Goal: Task Accomplishment & Management: Use online tool/utility

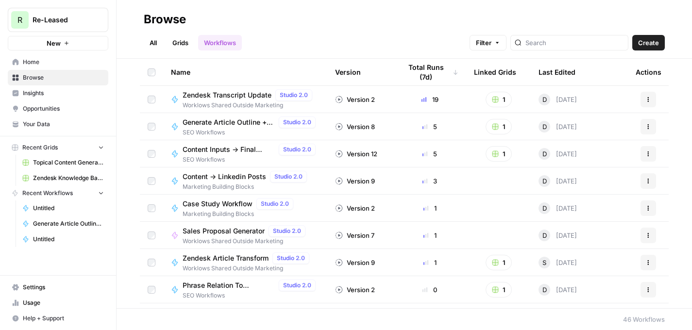
click at [176, 43] on link "Grids" at bounding box center [180, 43] width 28 height 16
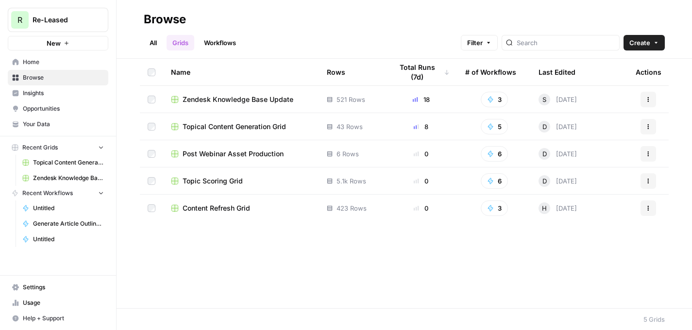
click at [214, 210] on span "Content Refresh Grid" at bounding box center [215, 208] width 67 height 10
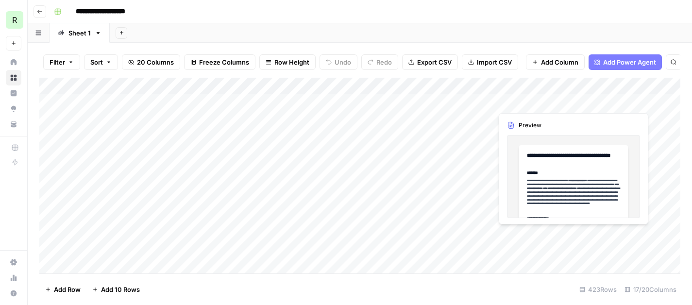
click at [606, 102] on div "Add Column" at bounding box center [359, 176] width 641 height 196
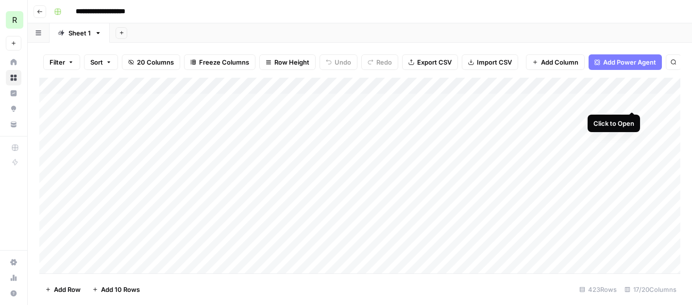
click at [631, 100] on div "Add Column" at bounding box center [359, 176] width 641 height 196
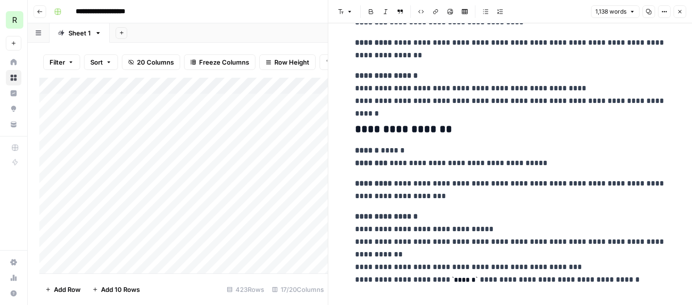
scroll to position [2885, 0]
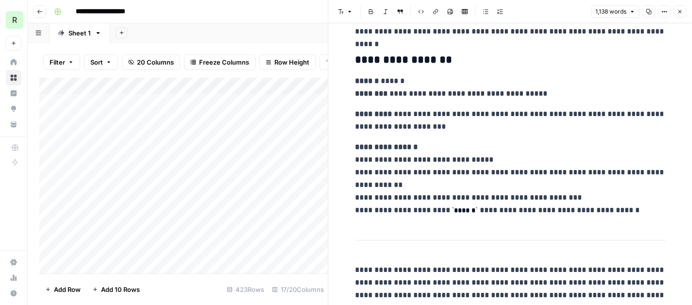
click at [682, 12] on icon "button" at bounding box center [680, 12] width 6 height 6
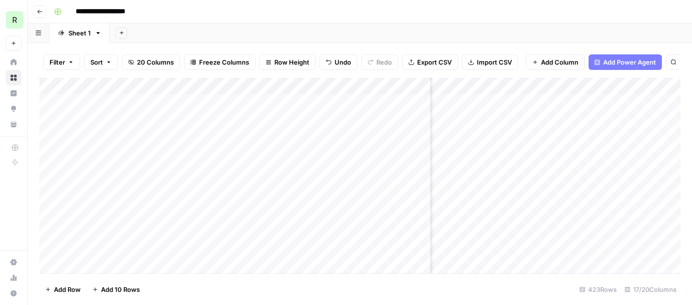
scroll to position [0, 127]
drag, startPoint x: 374, startPoint y: 82, endPoint x: 286, endPoint y: 81, distance: 87.9
click at [286, 81] on div "Add Column" at bounding box center [359, 176] width 641 height 196
click at [523, 104] on div "Add Column" at bounding box center [359, 176] width 641 height 196
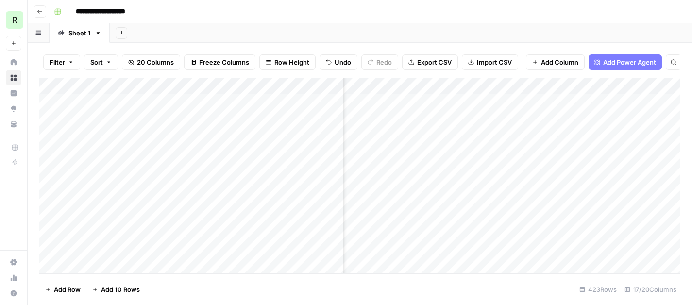
click at [523, 104] on div "Add Column" at bounding box center [359, 176] width 641 height 196
click at [521, 159] on div "Add Column" at bounding box center [359, 176] width 641 height 196
click at [458, 102] on div "Add Column" at bounding box center [359, 176] width 641 height 196
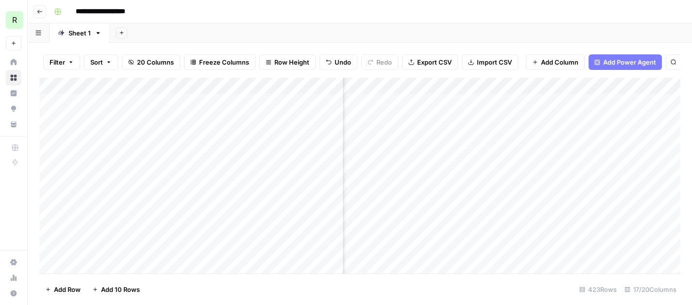
click at [491, 99] on div "Add Column" at bounding box center [359, 176] width 641 height 196
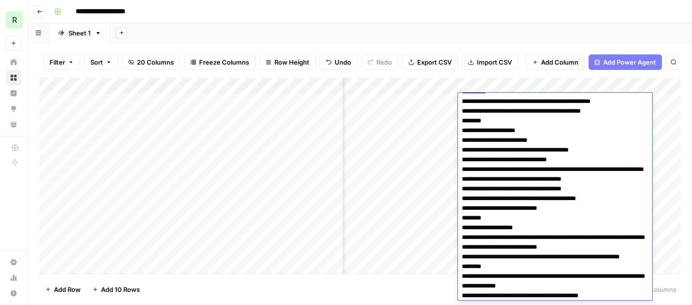
scroll to position [641, 0]
click at [490, 37] on div "Add Sheet" at bounding box center [401, 32] width 582 height 19
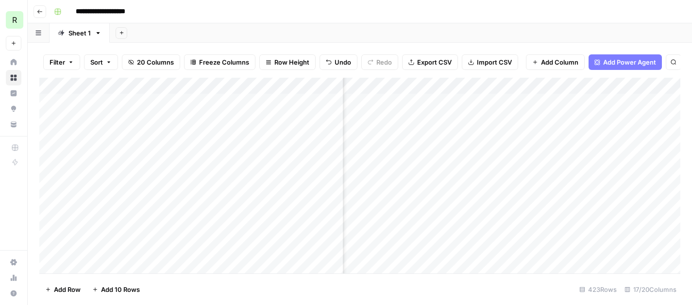
scroll to position [0, 819]
click at [597, 102] on div "Add Column" at bounding box center [359, 176] width 641 height 196
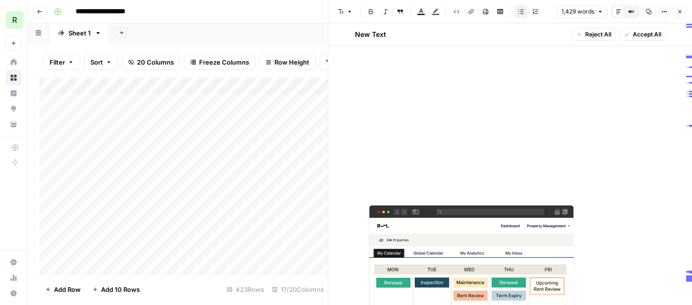
scroll to position [3713, 0]
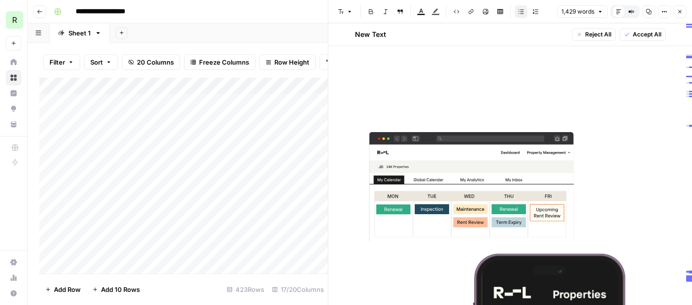
click at [675, 15] on button "Close" at bounding box center [679, 11] width 13 height 13
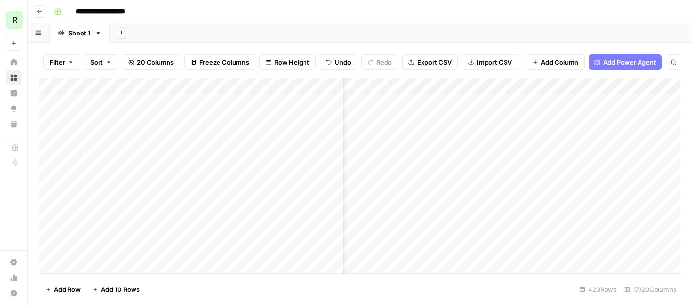
scroll to position [0, 22]
click at [437, 86] on div "Add Column" at bounding box center [359, 176] width 641 height 196
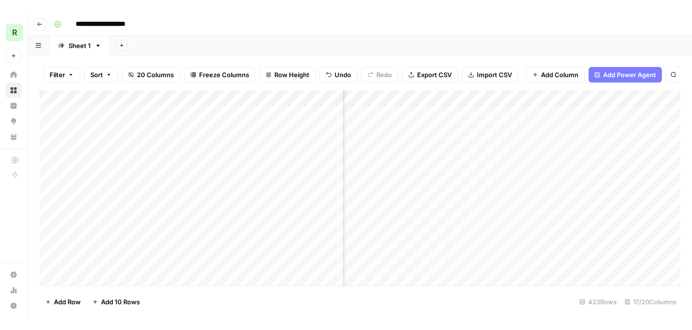
scroll to position [0, 645]
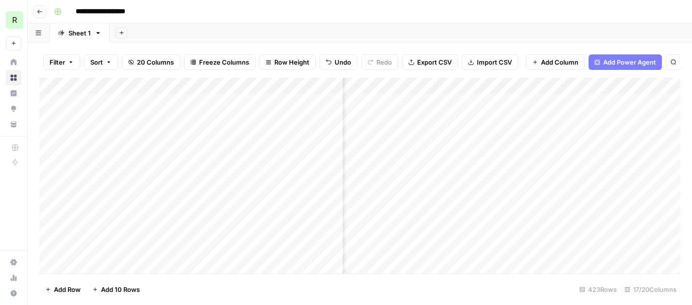
click at [425, 86] on div "Add Column" at bounding box center [359, 176] width 641 height 196
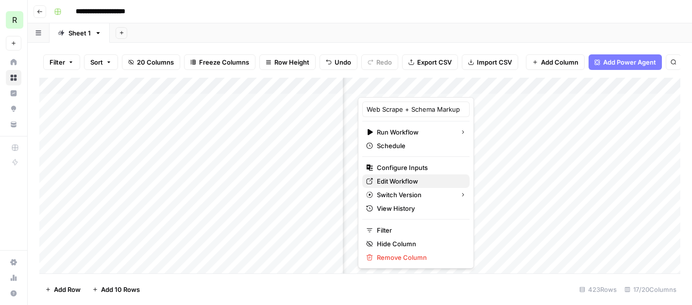
click at [397, 180] on span "Edit Workflow" at bounding box center [419, 181] width 85 height 10
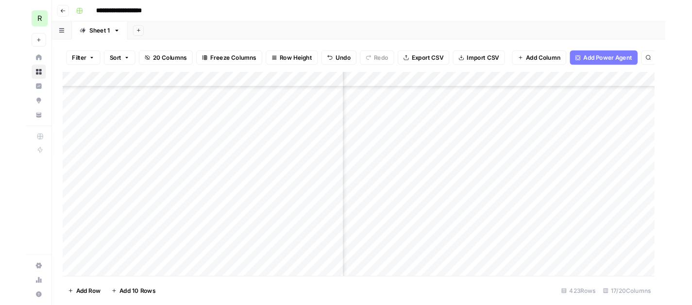
scroll to position [259, 645]
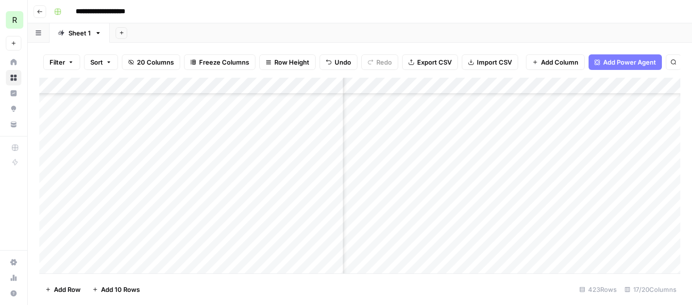
click at [41, 7] on button "Go back" at bounding box center [39, 11] width 13 height 13
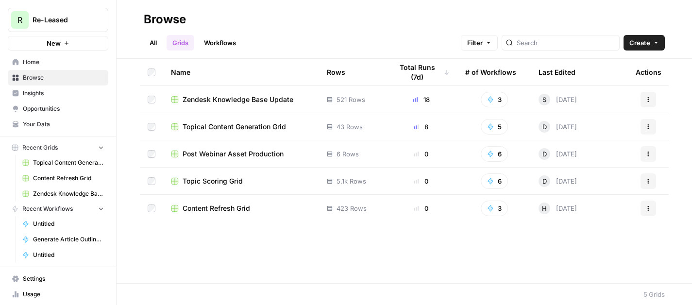
click at [201, 128] on span "Topical Content Generation Grid" at bounding box center [233, 127] width 103 height 10
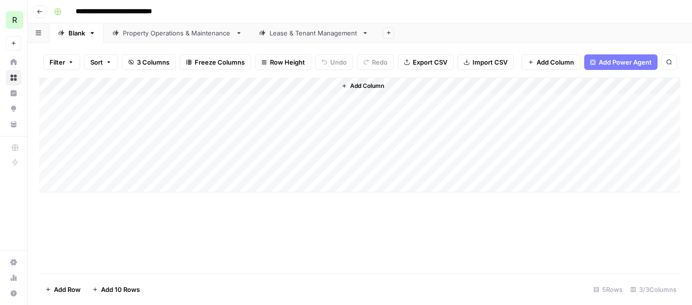
click at [36, 10] on button "Go back" at bounding box center [39, 11] width 13 height 13
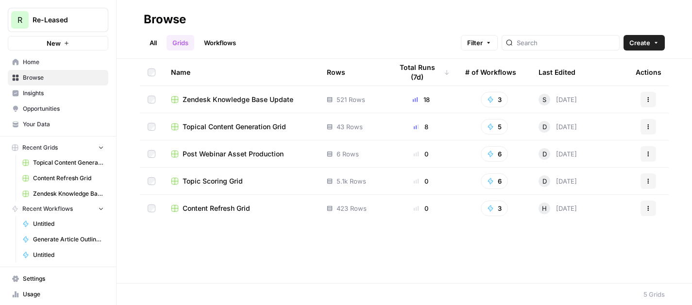
click at [202, 181] on span "Topic Scoring Grid" at bounding box center [212, 181] width 60 height 10
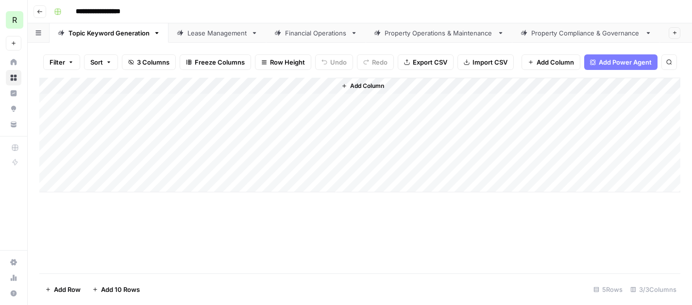
click at [199, 100] on div "Add Column" at bounding box center [359, 135] width 641 height 115
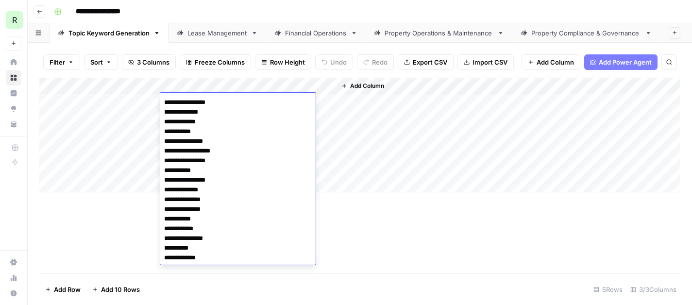
click at [364, 272] on div "Add Column" at bounding box center [359, 176] width 641 height 196
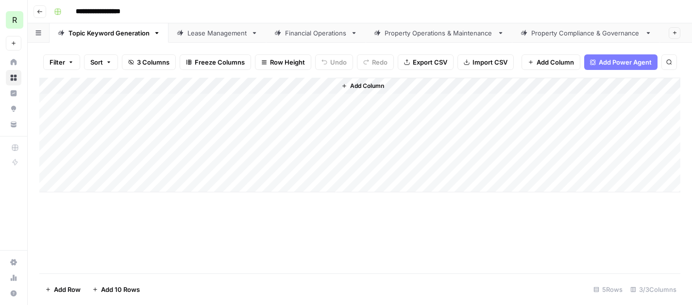
click at [314, 86] on div "Add Column" at bounding box center [359, 135] width 641 height 115
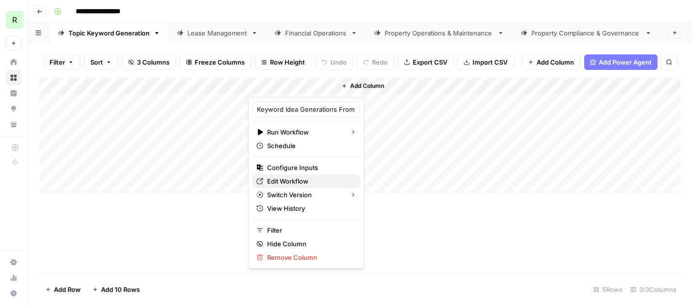
click at [292, 184] on span "Edit Workflow" at bounding box center [309, 181] width 85 height 10
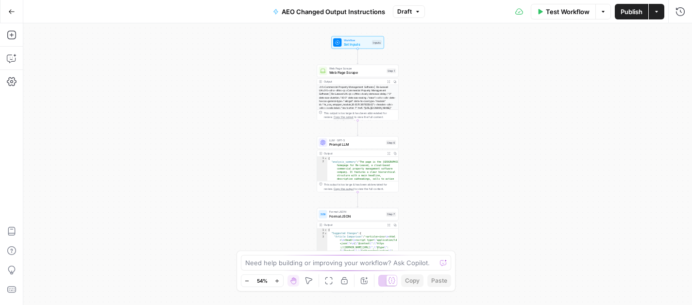
click at [251, 183] on div "Workflow Set Inputs Inputs Web Page Scrape Web Page Scrape Step 1 Output Expand…" at bounding box center [357, 163] width 668 height 281
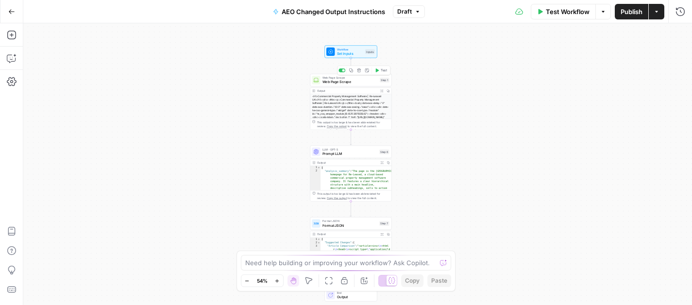
click at [348, 81] on span "Web Page Scrape" at bounding box center [349, 81] width 55 height 5
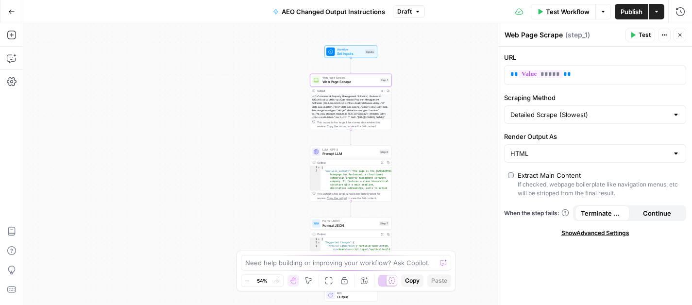
click at [382, 90] on icon "button" at bounding box center [382, 91] width 2 height 2
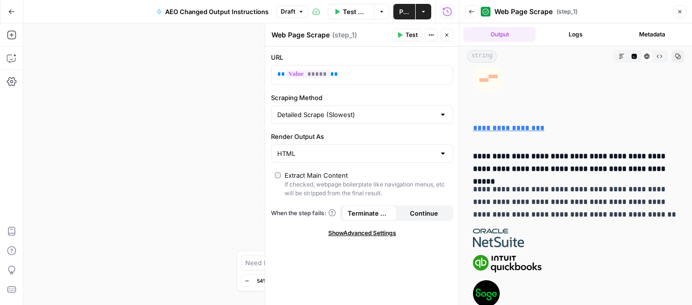
scroll to position [2185, 0]
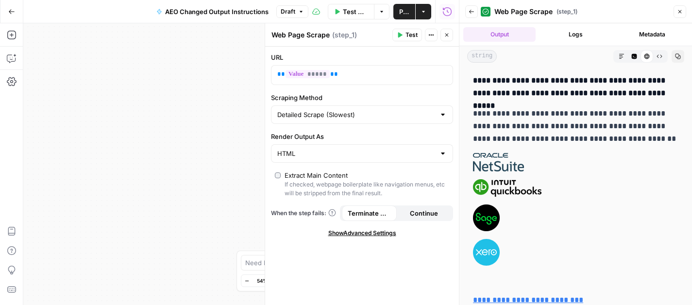
click at [682, 13] on icon "button" at bounding box center [680, 12] width 6 height 6
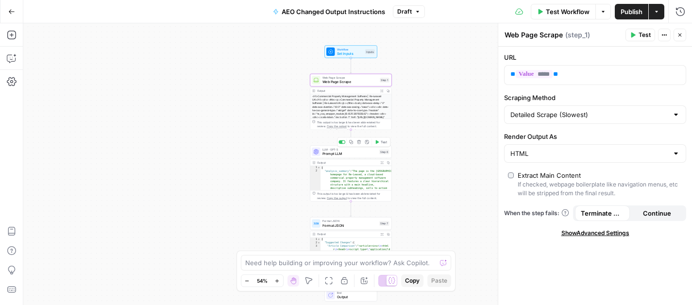
click at [339, 155] on span "Prompt LLM" at bounding box center [349, 153] width 55 height 5
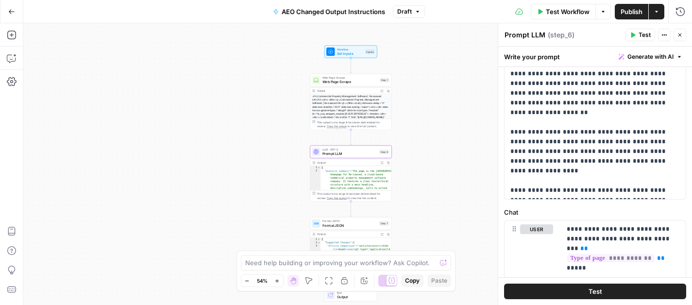
scroll to position [209, 0]
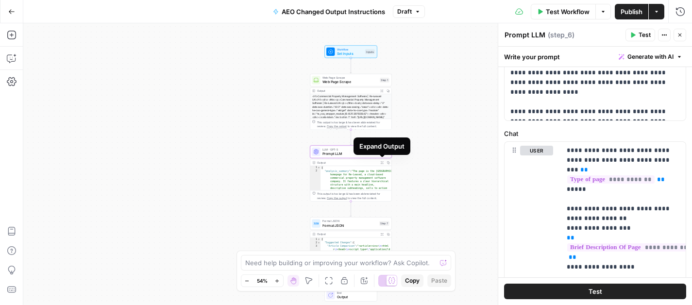
click at [382, 163] on icon "button" at bounding box center [382, 162] width 2 height 2
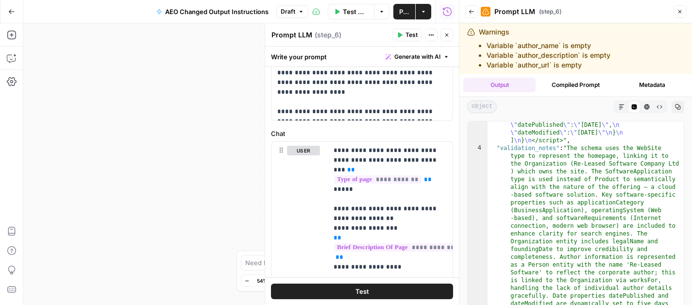
scroll to position [876, 0]
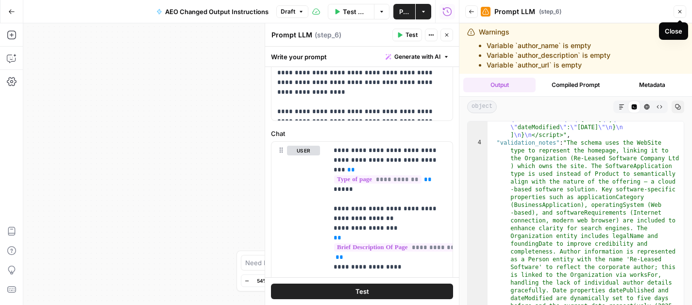
click at [678, 12] on icon "button" at bounding box center [679, 11] width 3 height 3
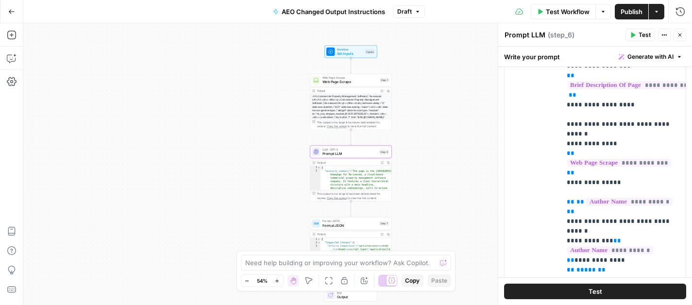
scroll to position [301, 0]
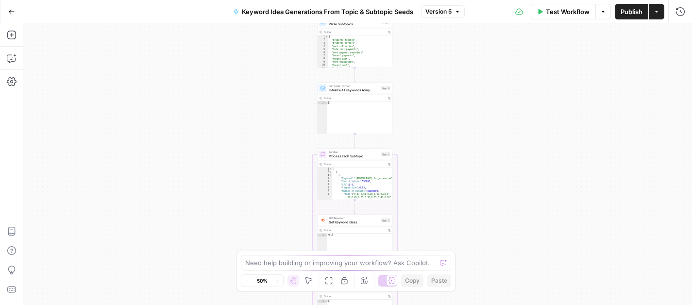
drag, startPoint x: 489, startPoint y: 158, endPoint x: 486, endPoint y: 243, distance: 84.5
click at [486, 244] on div "Workflow Set Inputs Inputs Run Code · Python Parse Subtopics Step 1 Output Copy…" at bounding box center [357, 163] width 668 height 281
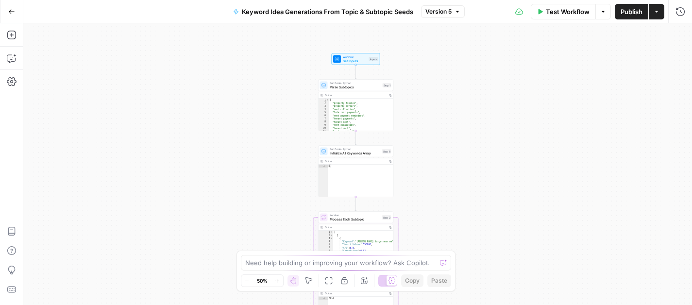
drag, startPoint x: 456, startPoint y: 96, endPoint x: 457, endPoint y: 160, distance: 63.6
click at [457, 160] on div "Workflow Set Inputs Inputs Run Code · Python Parse Subtopics Step 1 Output Copy…" at bounding box center [357, 163] width 668 height 281
click at [352, 59] on span "Set Inputs" at bounding box center [355, 61] width 24 height 5
click at [389, 95] on icon "button" at bounding box center [390, 95] width 3 height 3
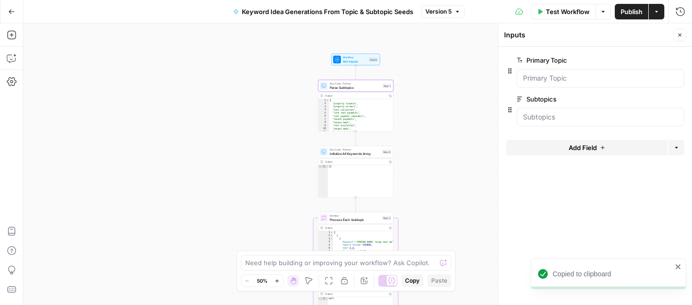
click at [353, 95] on div "Output" at bounding box center [355, 96] width 61 height 4
click at [353, 121] on div "[ "property finance" , "property arrears" , "rent collection" , "late rent paym…" at bounding box center [361, 118] width 65 height 39
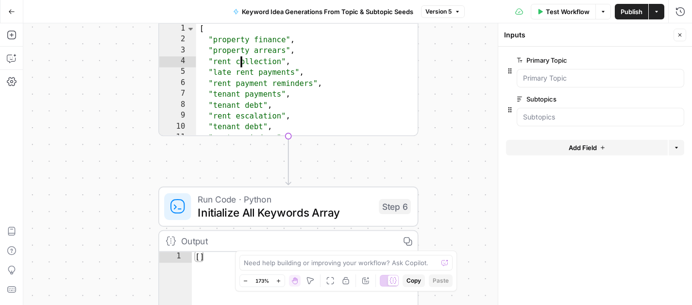
click at [293, 91] on div "[ "property finance" , "property arrears" , "rent collection" , "late rent paym…" at bounding box center [307, 91] width 222 height 135
type textarea "**********"
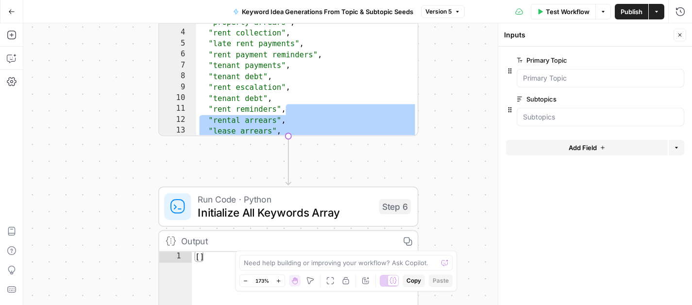
scroll to position [16, 0]
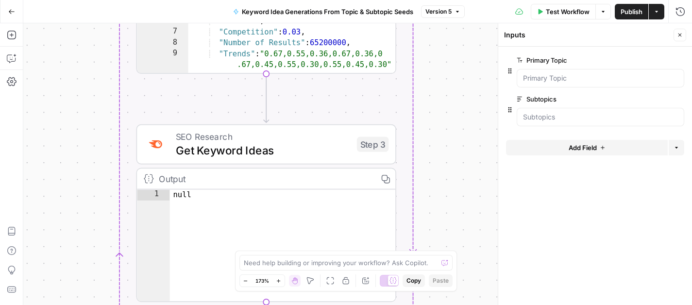
click at [13, 14] on icon "button" at bounding box center [11, 11] width 7 height 7
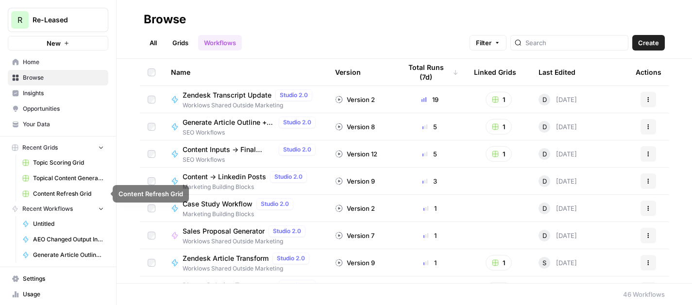
click at [61, 166] on span "Topic Scoring Grid" at bounding box center [68, 162] width 71 height 9
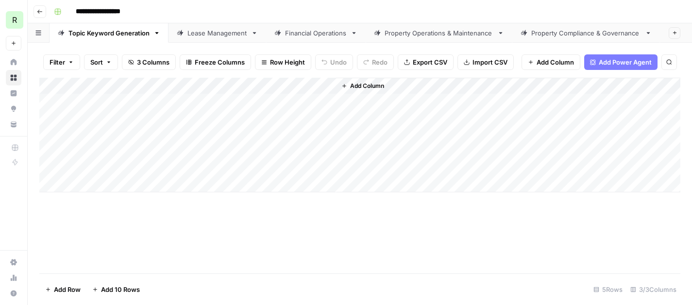
click at [311, 100] on div "Add Column" at bounding box center [359, 135] width 641 height 115
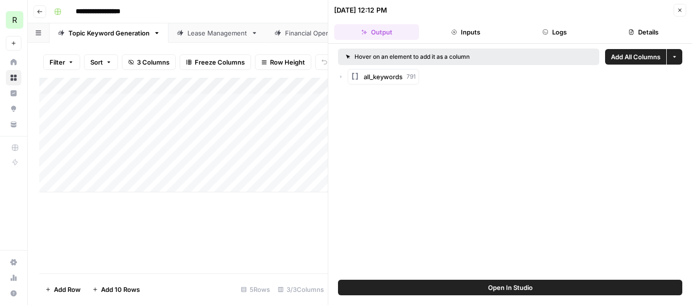
click at [338, 78] on icon "button" at bounding box center [341, 77] width 6 height 6
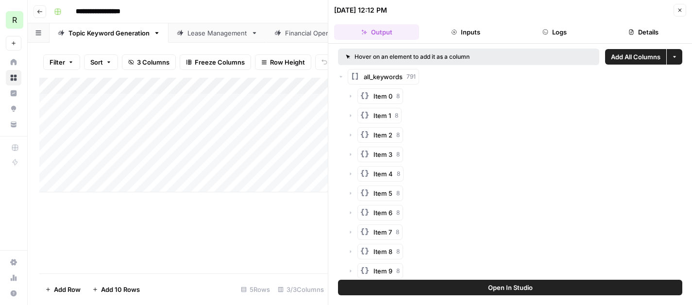
click at [342, 78] on icon "button" at bounding box center [340, 76] width 6 height 6
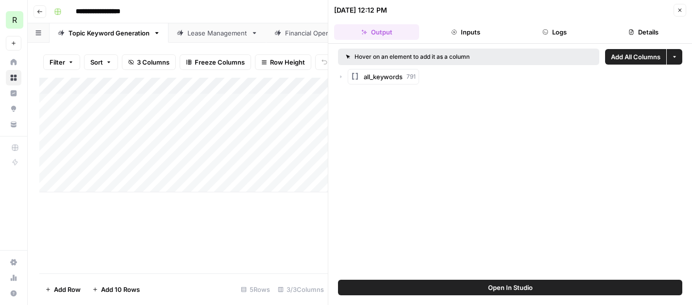
click at [342, 78] on icon "button" at bounding box center [341, 77] width 6 height 6
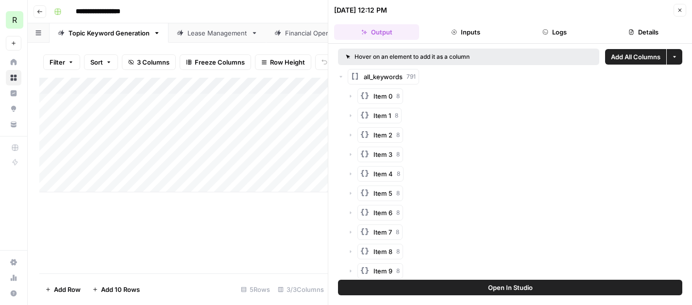
click at [352, 98] on icon "button" at bounding box center [351, 96] width 6 height 6
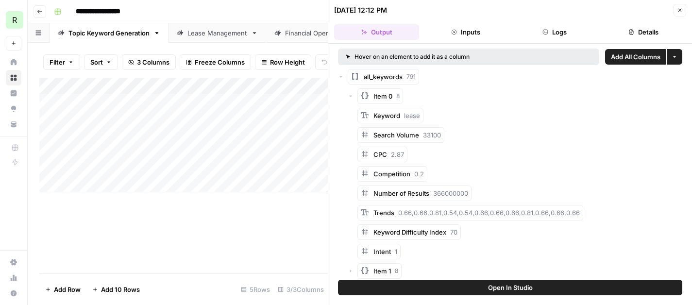
click at [678, 11] on icon "button" at bounding box center [680, 10] width 6 height 6
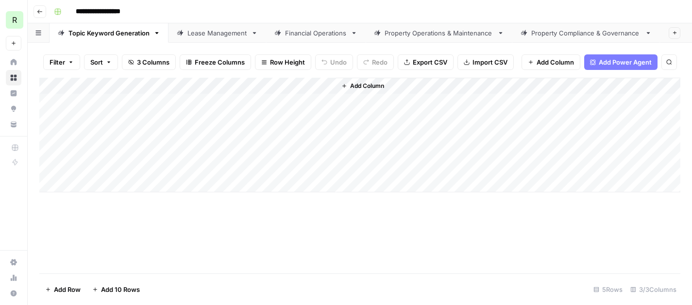
click at [205, 32] on div "Lease Management" at bounding box center [217, 33] width 60 height 10
click at [57, 84] on div "Add Column" at bounding box center [359, 176] width 641 height 196
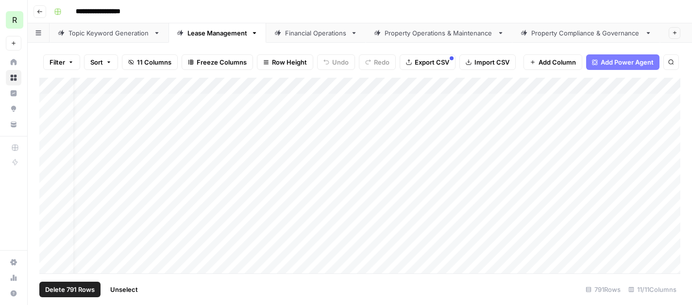
scroll to position [0, 0]
click at [110, 34] on div "Topic Keyword Generation" at bounding box center [108, 33] width 81 height 10
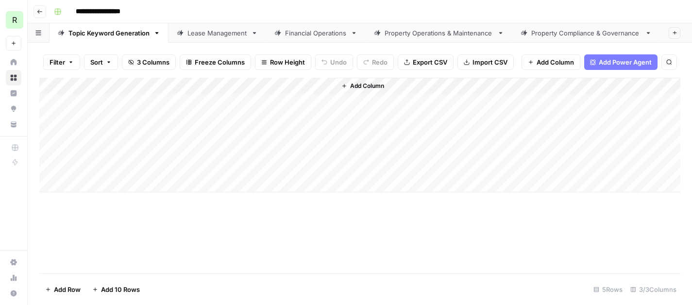
click at [212, 32] on div "Lease Management" at bounding box center [217, 33] width 60 height 10
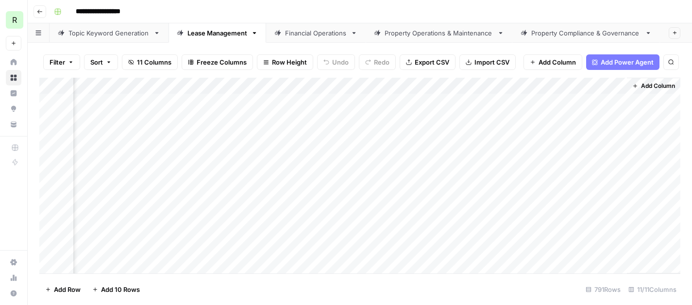
click at [430, 85] on div "Add Column" at bounding box center [359, 176] width 641 height 196
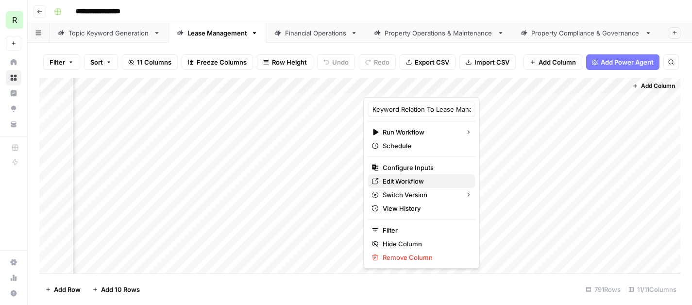
click at [418, 182] on span "Edit Workflow" at bounding box center [424, 181] width 85 height 10
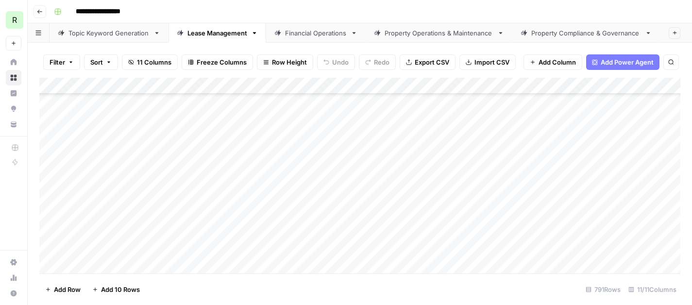
scroll to position [701, 0]
click at [70, 59] on icon "button" at bounding box center [71, 62] width 6 height 6
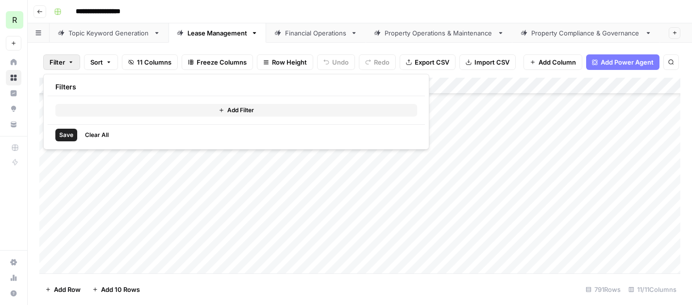
click at [70, 59] on icon "button" at bounding box center [71, 62] width 6 height 6
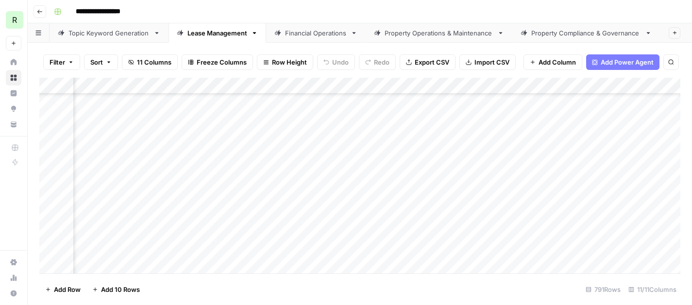
scroll to position [1524, 466]
click at [63, 64] on span "Filter" at bounding box center [58, 62] width 16 height 10
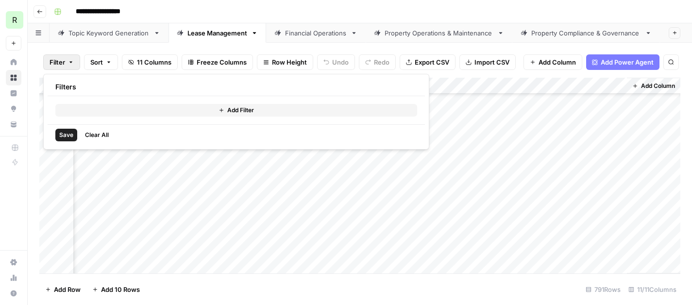
click at [127, 110] on button "Add Filter" at bounding box center [236, 110] width 362 height 13
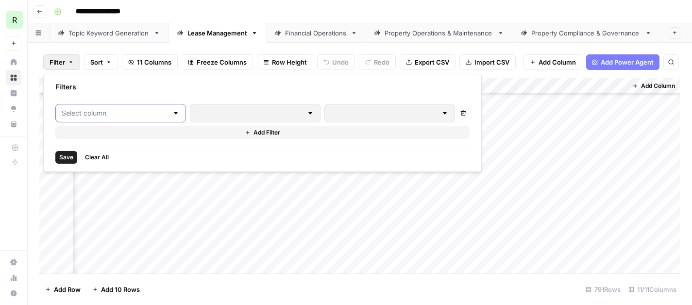
click at [149, 111] on input "text" at bounding box center [115, 113] width 106 height 10
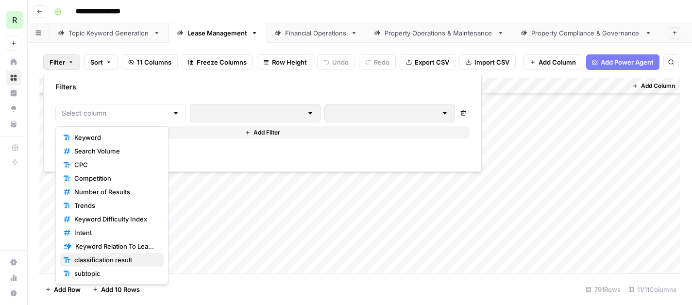
click at [121, 259] on span "classification result" at bounding box center [115, 260] width 82 height 10
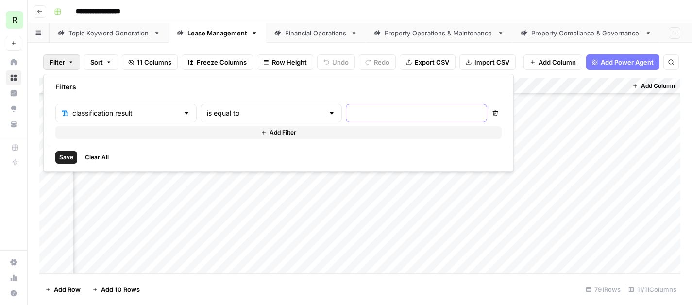
click at [352, 111] on input "text" at bounding box center [416, 113] width 129 height 10
type input "relevant"
click at [66, 157] on span "Save" at bounding box center [66, 157] width 14 height 9
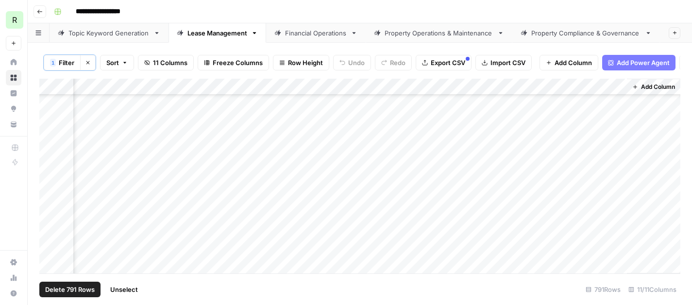
click at [56, 86] on div "Add Column" at bounding box center [359, 176] width 641 height 195
click at [56, 85] on div "Add Column" at bounding box center [359, 176] width 641 height 195
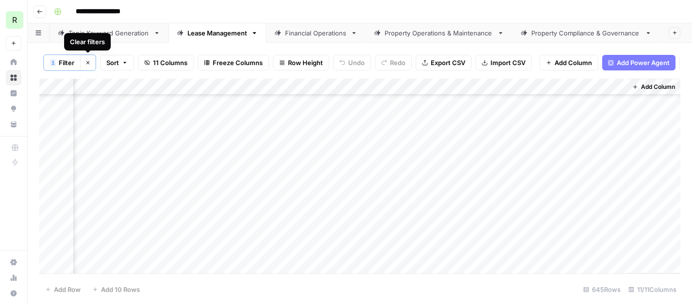
click at [88, 63] on icon "button" at bounding box center [88, 63] width 6 height 6
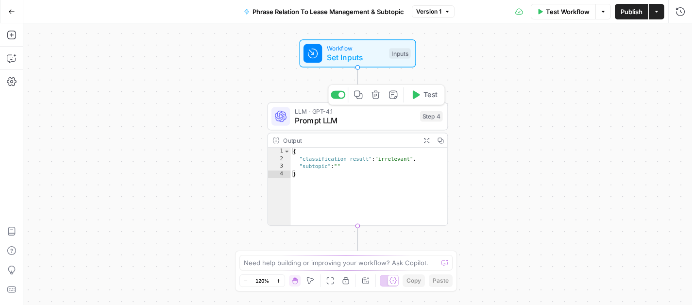
click at [339, 118] on span "Prompt LLM" at bounding box center [355, 121] width 120 height 12
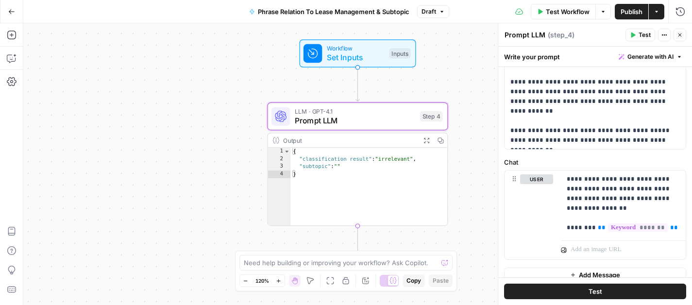
scroll to position [359, 0]
click at [4, 11] on button "Go Back" at bounding box center [11, 11] width 17 height 17
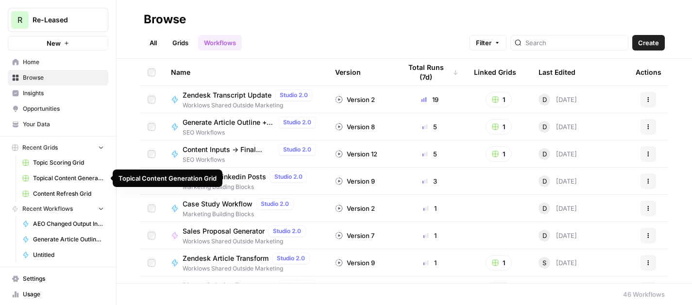
click at [69, 178] on span "Topical Content Generation Grid" at bounding box center [68, 178] width 71 height 9
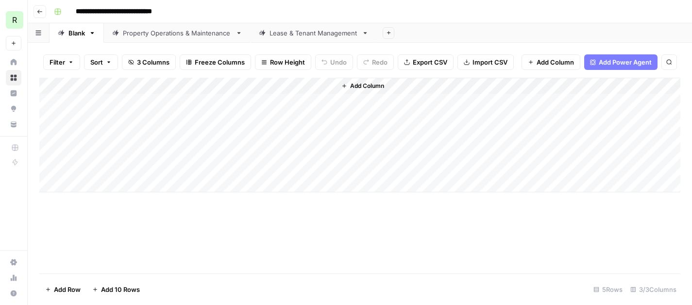
click at [189, 103] on div "Add Column" at bounding box center [359, 135] width 641 height 115
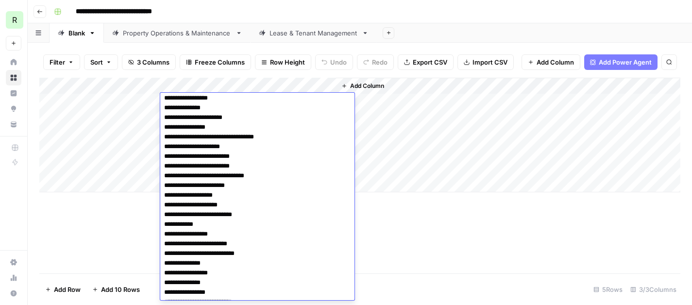
scroll to position [189, 0]
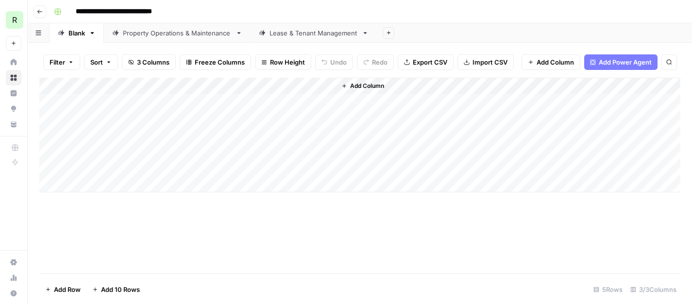
click at [505, 256] on div "Add Column" at bounding box center [359, 176] width 641 height 196
click at [314, 102] on div "Add Column" at bounding box center [359, 135] width 641 height 115
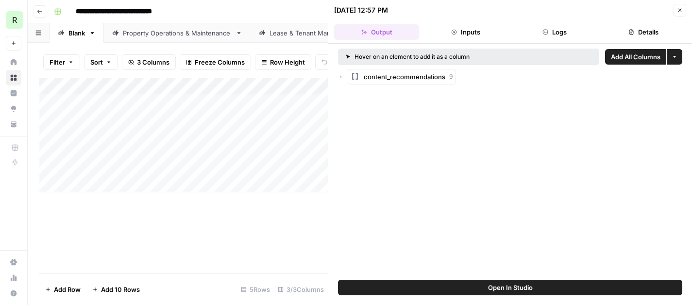
click at [341, 78] on icon "button" at bounding box center [341, 77] width 6 height 6
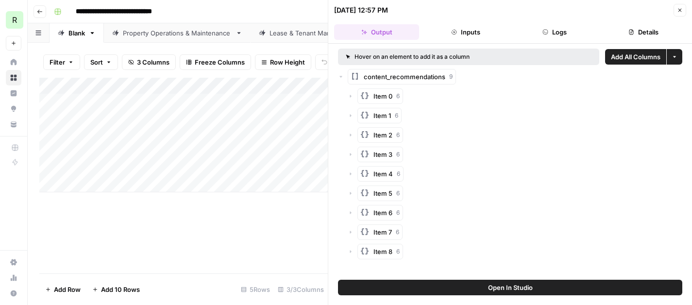
click at [350, 96] on icon "button" at bounding box center [350, 96] width 1 height 3
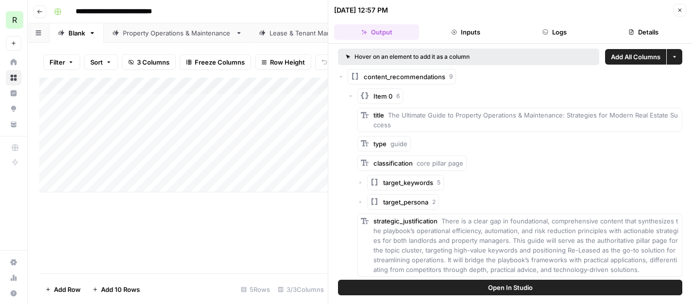
click at [251, 224] on div "Add Column" at bounding box center [183, 176] width 288 height 196
click at [679, 12] on icon "button" at bounding box center [680, 10] width 6 height 6
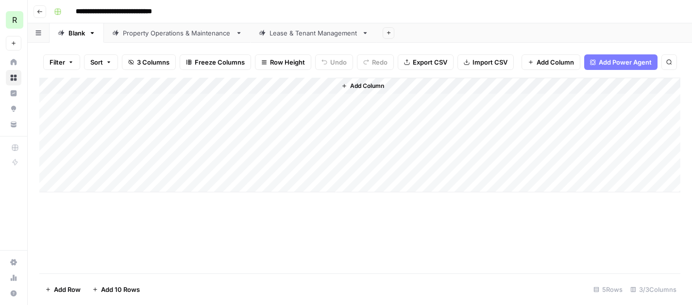
click at [205, 102] on div "Add Column" at bounding box center [359, 135] width 641 height 115
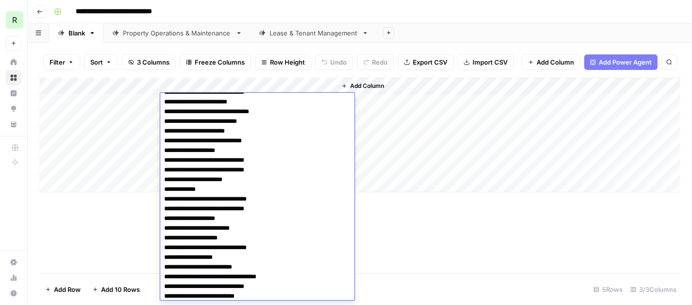
scroll to position [10317, 0]
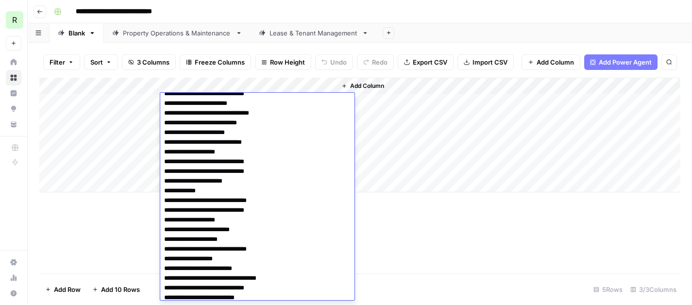
click at [92, 240] on div "Add Column" at bounding box center [359, 176] width 641 height 196
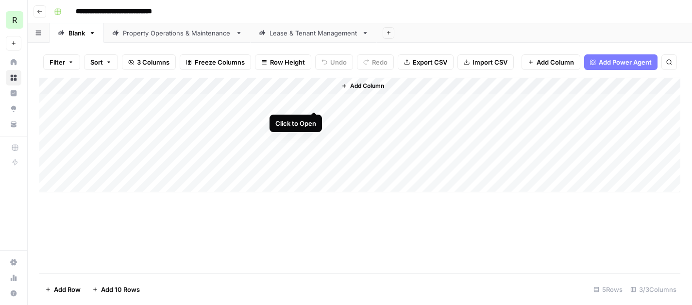
click at [314, 101] on div "Add Column" at bounding box center [359, 135] width 641 height 115
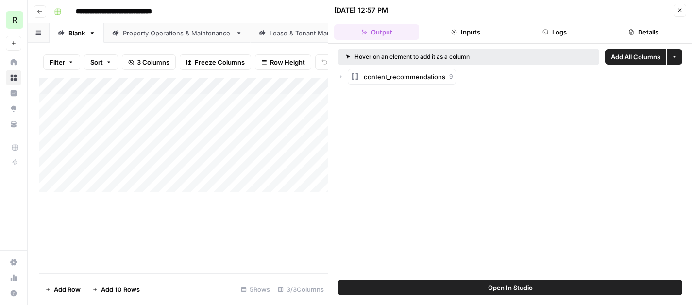
click at [342, 76] on icon "button" at bounding box center [341, 77] width 6 height 6
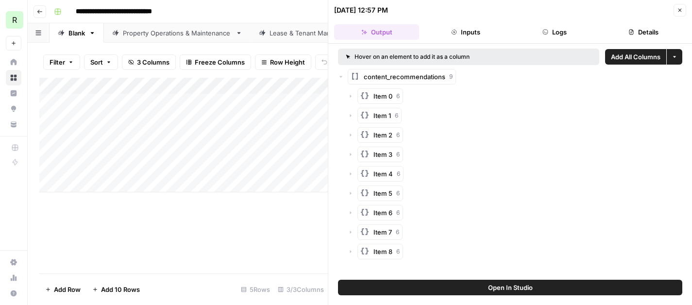
click at [350, 97] on icon "button" at bounding box center [351, 96] width 6 height 6
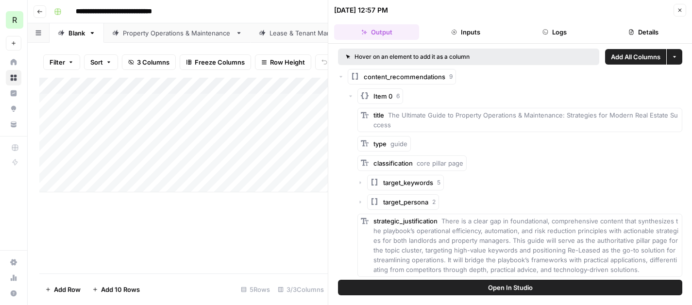
click at [349, 97] on icon "button" at bounding box center [351, 96] width 6 height 6
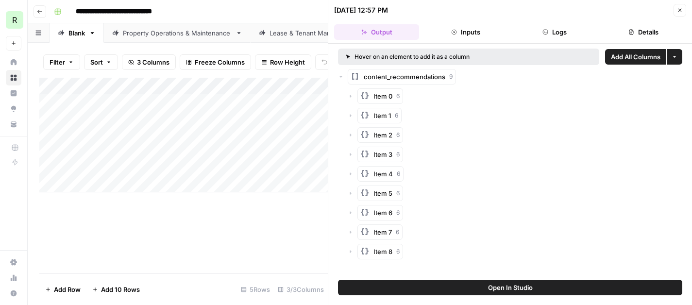
click at [350, 114] on icon "button" at bounding box center [351, 116] width 6 height 6
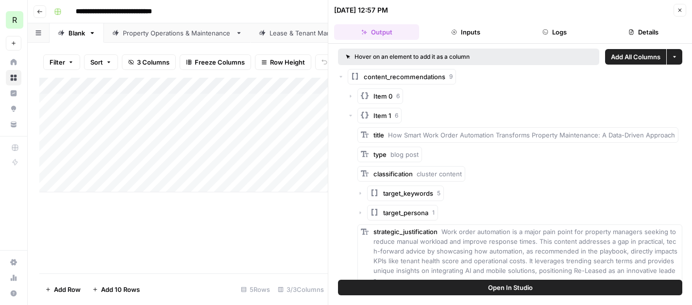
click at [349, 116] on icon "button" at bounding box center [351, 116] width 6 height 6
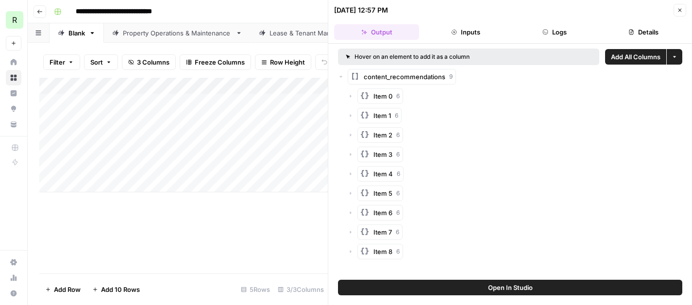
click at [348, 134] on icon "button" at bounding box center [351, 135] width 6 height 6
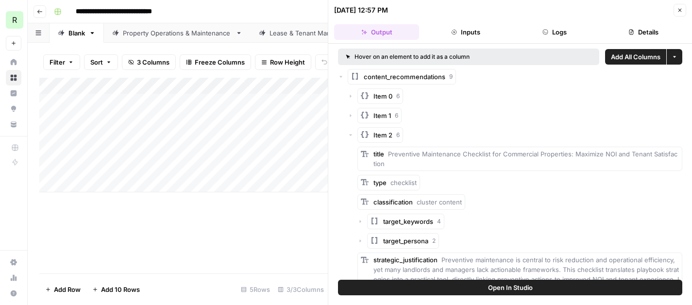
click at [349, 135] on icon "button" at bounding box center [350, 134] width 3 height 1
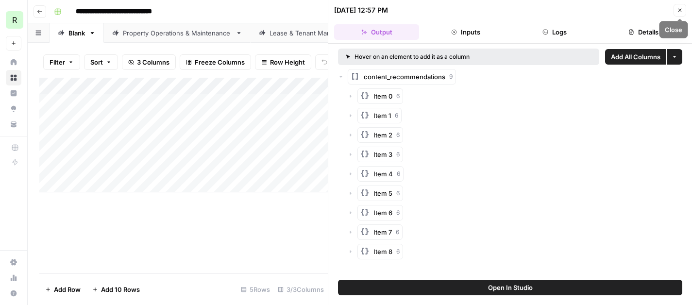
click at [676, 11] on button "Close" at bounding box center [679, 10] width 13 height 13
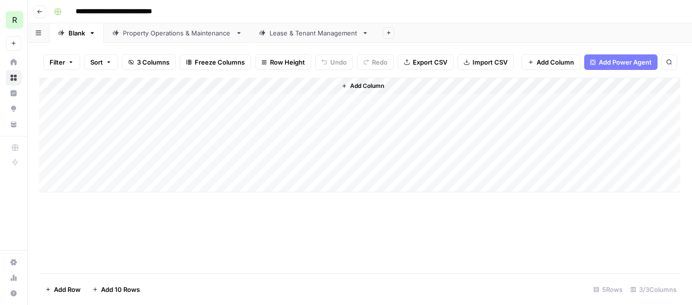
click at [153, 33] on div "Property Operations & Maintenance" at bounding box center [177, 33] width 109 height 10
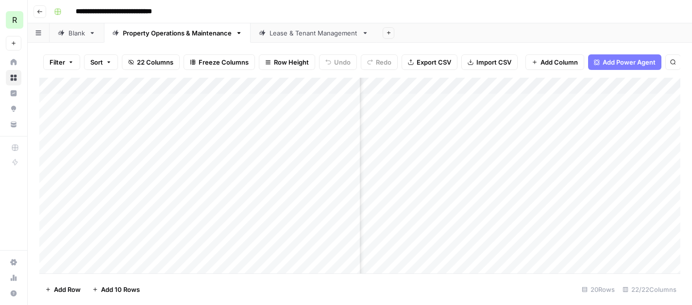
scroll to position [0, 213]
click at [509, 203] on div "Add Column" at bounding box center [359, 176] width 641 height 196
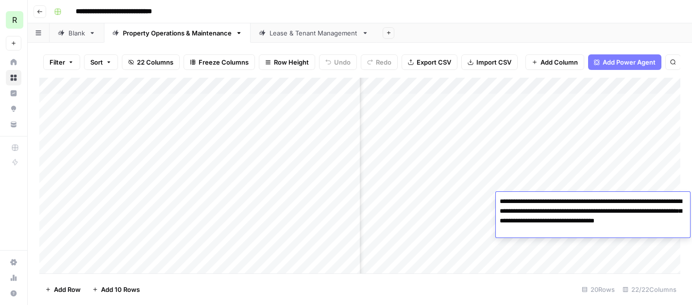
scroll to position [0, 267]
click at [597, 86] on div "Add Column" at bounding box center [359, 176] width 641 height 196
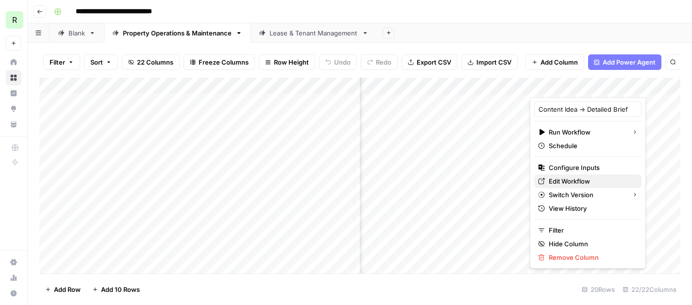
click at [567, 180] on span "Edit Workflow" at bounding box center [590, 181] width 85 height 10
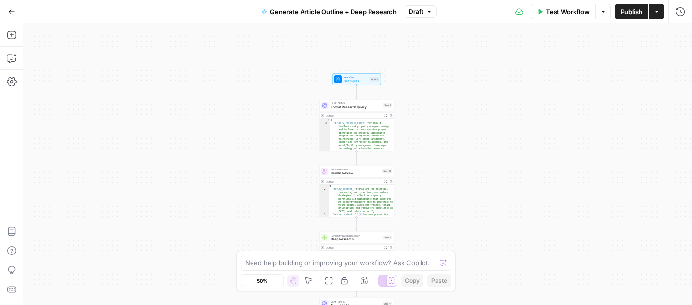
drag, startPoint x: 468, startPoint y: 154, endPoint x: 467, endPoint y: 228, distance: 73.3
click at [467, 228] on div "Workflow Set Inputs Inputs LLM · GPT-5 Format Research Query Step 2 Output Expa…" at bounding box center [357, 163] width 668 height 281
click at [13, 7] on button "Go Back" at bounding box center [11, 11] width 17 height 17
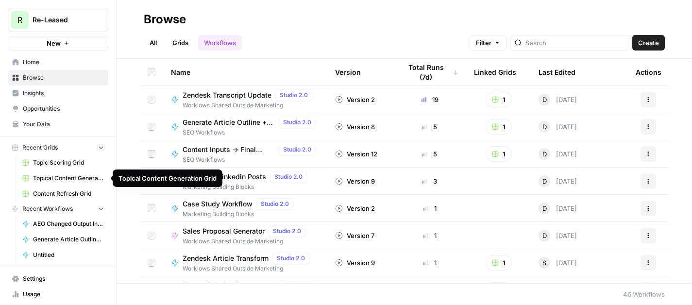
click at [68, 176] on span "Topical Content Generation Grid" at bounding box center [68, 178] width 71 height 9
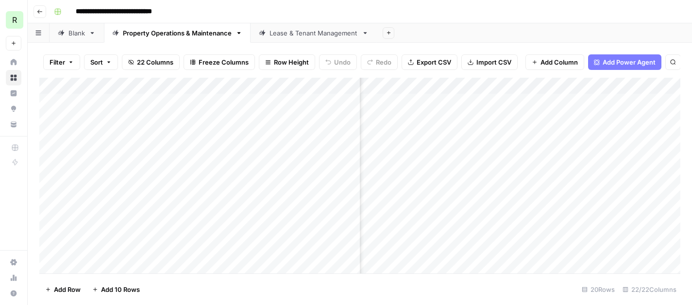
scroll to position [0, 1170]
click at [477, 101] on div "Add Column" at bounding box center [359, 176] width 641 height 196
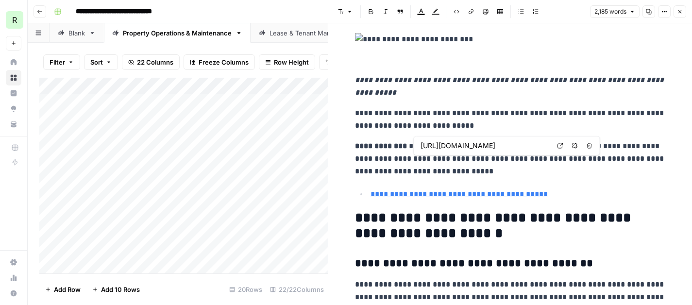
scroll to position [3148, 0]
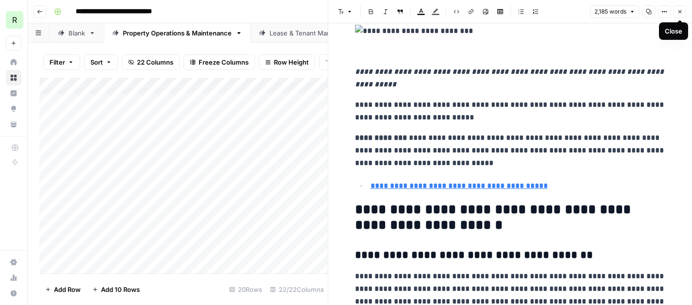
click at [677, 14] on icon "button" at bounding box center [680, 12] width 6 height 6
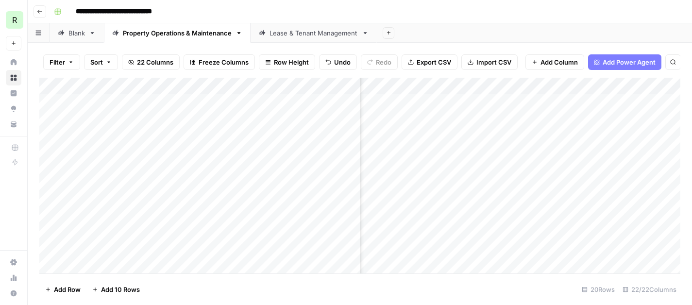
click at [566, 99] on div "Add Column" at bounding box center [359, 176] width 641 height 196
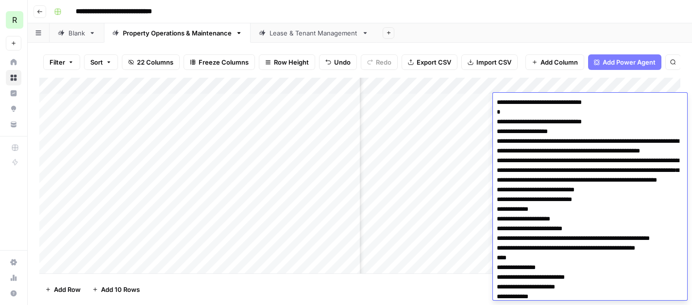
click at [541, 22] on header "**********" at bounding box center [360, 11] width 664 height 23
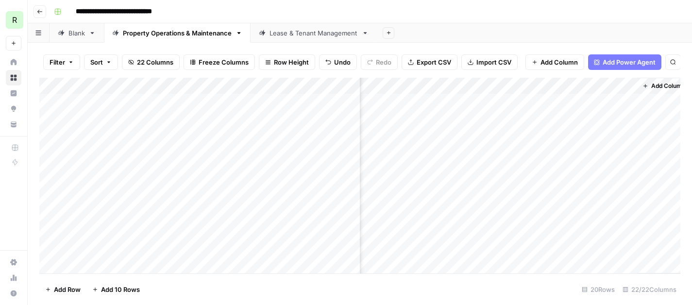
scroll to position [0, 1541]
click at [433, 97] on div "Add Column" at bounding box center [359, 176] width 641 height 196
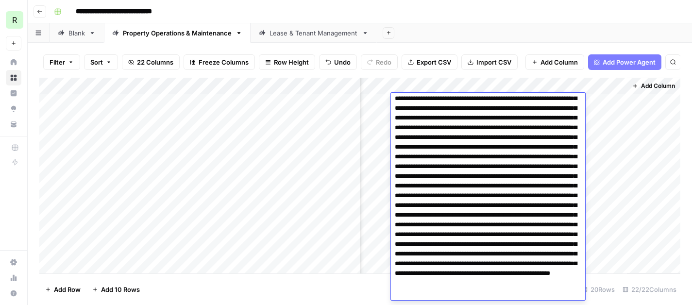
scroll to position [0, 0]
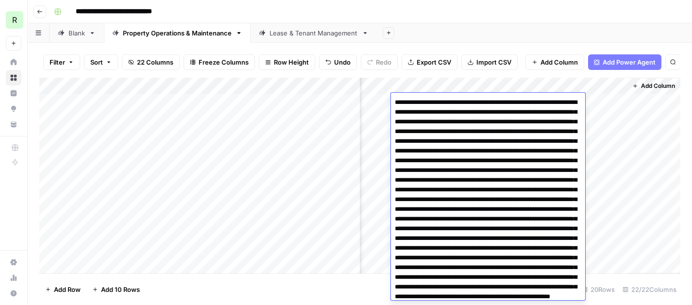
click at [447, 19] on div "**********" at bounding box center [366, 12] width 632 height 16
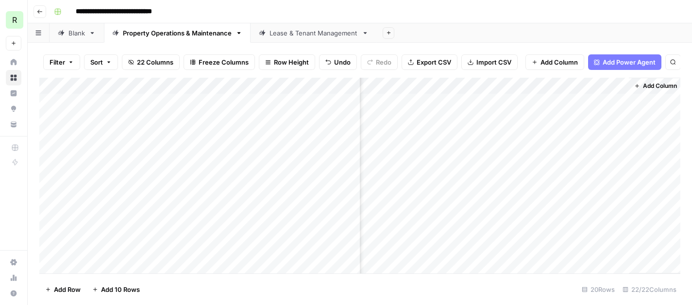
scroll to position [0, 1540]
